Goal: Book appointment/travel/reservation

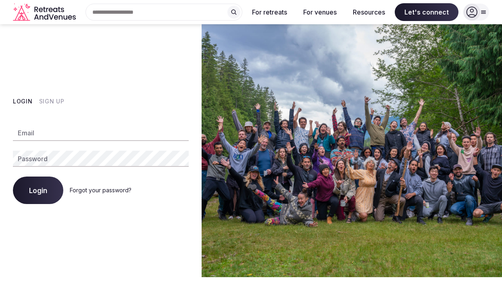
type input "**********"
click at [481, 8] on div at bounding box center [476, 12] width 26 height 17
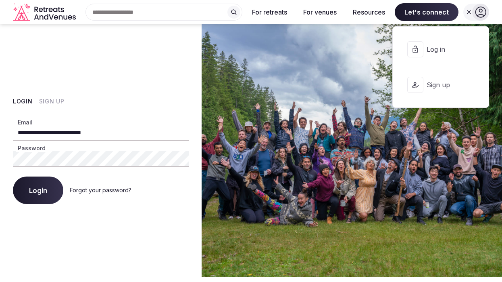
click at [445, 47] on span "Log in" at bounding box center [446, 49] width 39 height 9
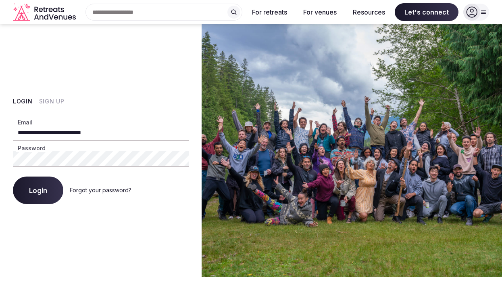
click at [40, 191] on span "Login" at bounding box center [38, 190] width 18 height 8
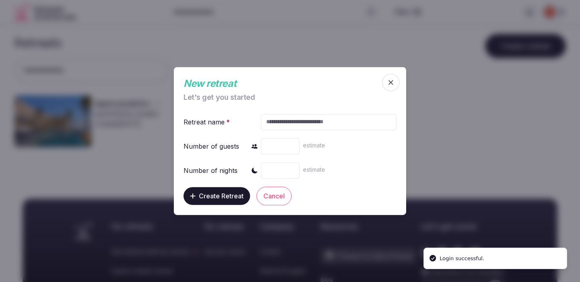
click at [390, 83] on icon "button" at bounding box center [391, 82] width 8 height 8
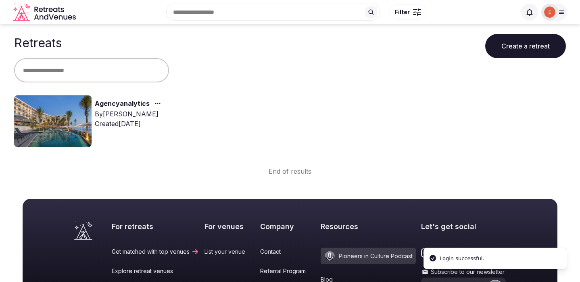
click at [118, 104] on link "Agencyanalytics" at bounding box center [122, 103] width 55 height 10
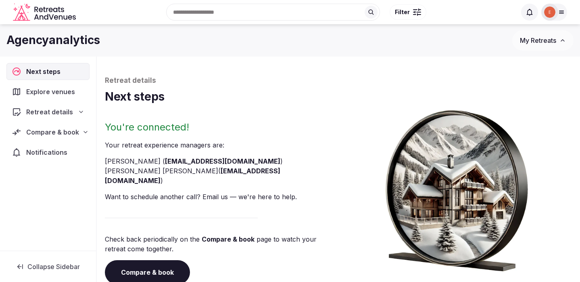
click at [46, 90] on span "Explore venues" at bounding box center [52, 92] width 52 height 10
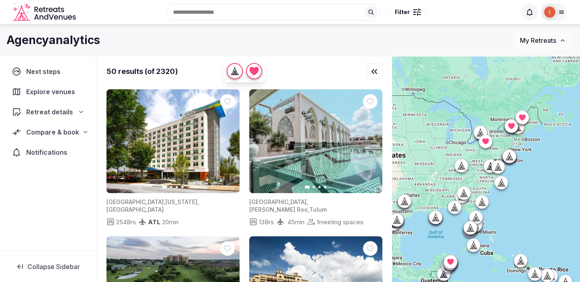
click at [56, 92] on span "Explore venues" at bounding box center [52, 92] width 52 height 10
click at [55, 134] on span "Compare & book" at bounding box center [52, 132] width 53 height 10
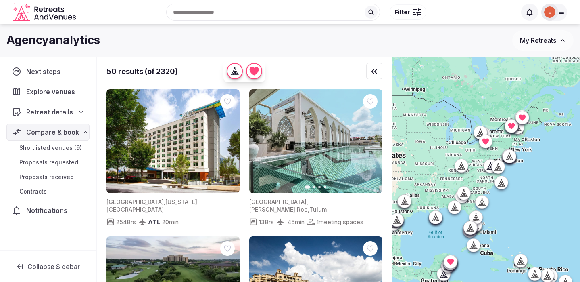
click at [59, 143] on link "Shortlisted venues (9)" at bounding box center [47, 147] width 83 height 11
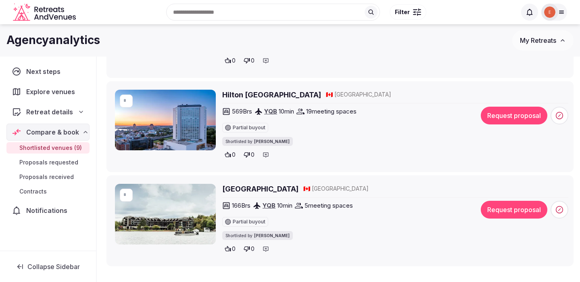
scroll to position [775, 0]
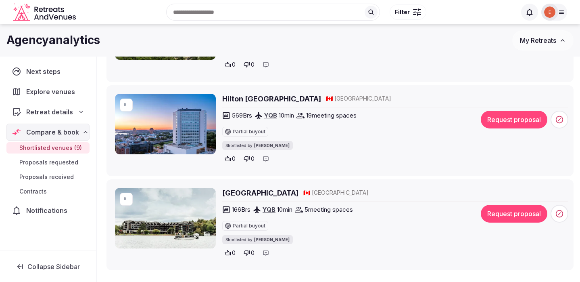
click at [190, 117] on img at bounding box center [165, 124] width 101 height 61
click at [128, 106] on input "*" at bounding box center [129, 104] width 13 height 13
click at [305, 118] on icon at bounding box center [300, 116] width 8 height 6
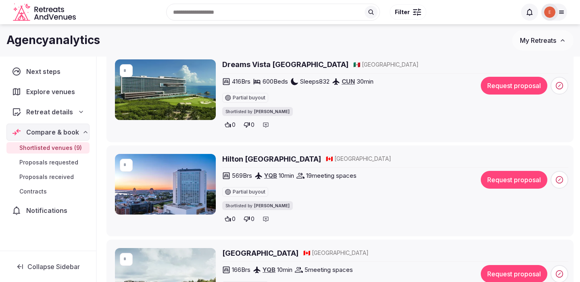
scroll to position [711, 0]
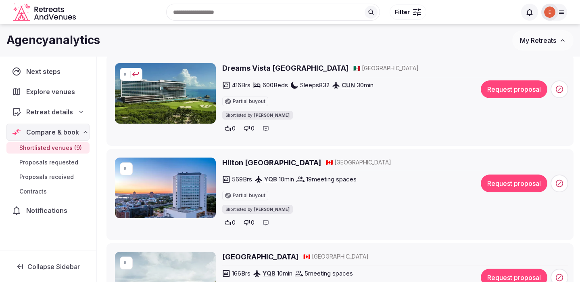
click at [122, 78] on form "*" at bounding box center [131, 74] width 23 height 13
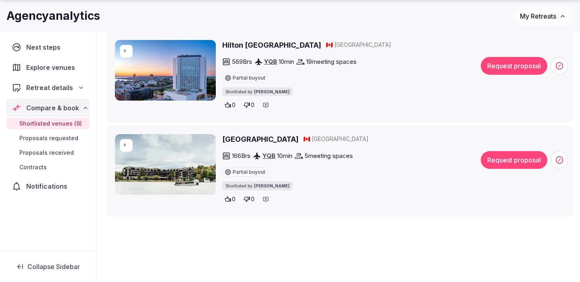
scroll to position [831, 0]
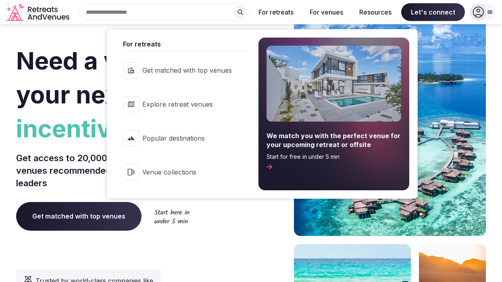
click at [273, 14] on button "For retreats" at bounding box center [276, 12] width 48 height 18
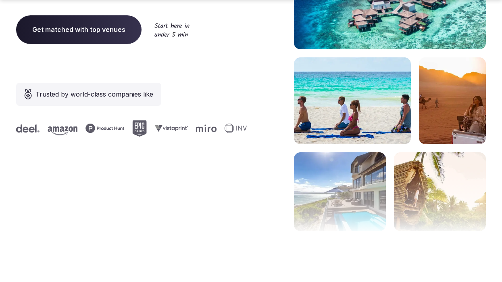
scroll to position [188, 0]
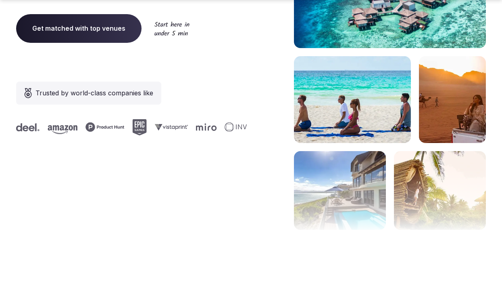
click at [116, 29] on span "Get matched with top venues" at bounding box center [78, 28] width 125 height 28
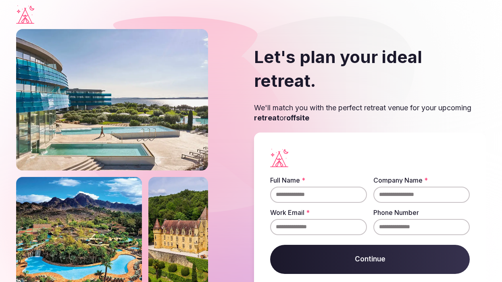
scroll to position [21, 0]
